Goal: Find specific page/section: Find specific page/section

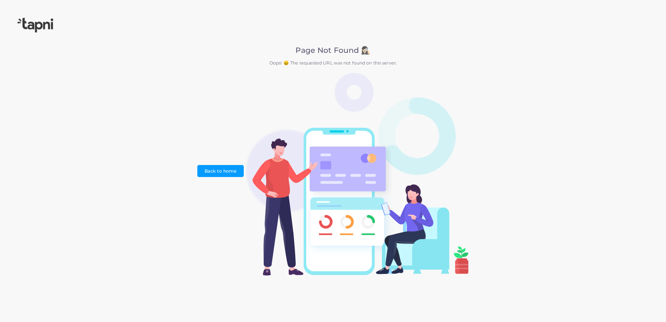
click at [159, 141] on div "Page Not Found 🕵🏻‍♀️ Oops! 😖 The requested URL was not found on this server. Ba…" at bounding box center [333, 161] width 666 height 322
click at [215, 172] on link "Back to home" at bounding box center [220, 171] width 46 height 12
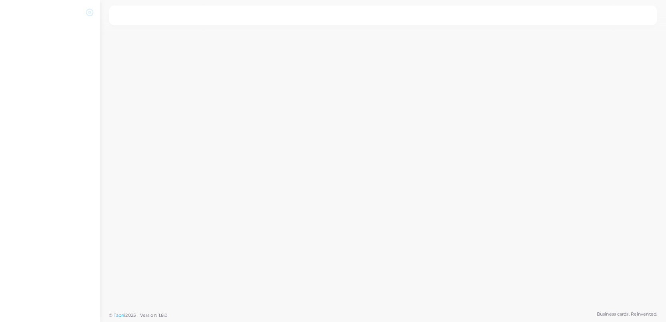
click at [334, 98] on div at bounding box center [383, 153] width 566 height 307
drag, startPoint x: 90, startPoint y: 12, endPoint x: 123, endPoint y: 17, distance: 33.7
click at [90, 12] on circle at bounding box center [90, 13] width 2 height 2
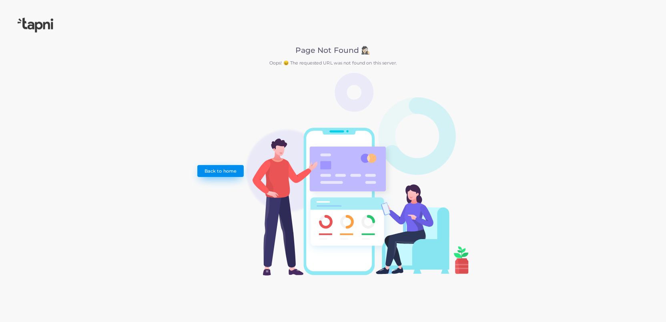
click at [220, 169] on link "Back to home" at bounding box center [220, 171] width 46 height 12
